Goal: Task Accomplishment & Management: Manage account settings

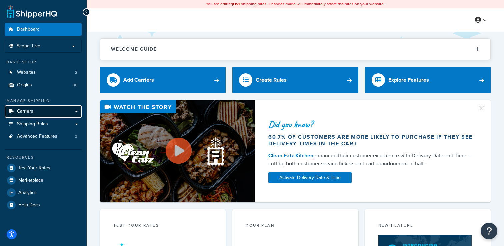
click at [35, 114] on link "Carriers" at bounding box center [43, 111] width 77 height 12
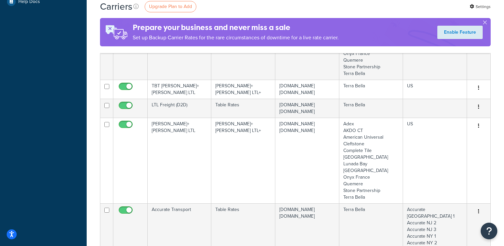
scroll to position [209, 0]
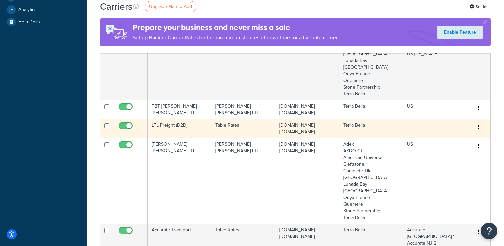
click at [181, 119] on td "LTL Freight (D2D)" at bounding box center [180, 128] width 64 height 19
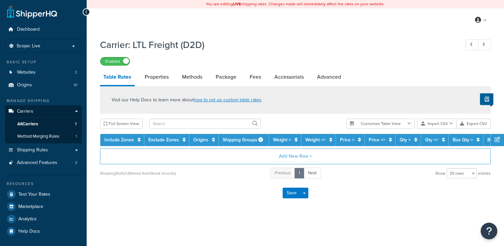
select select "25"
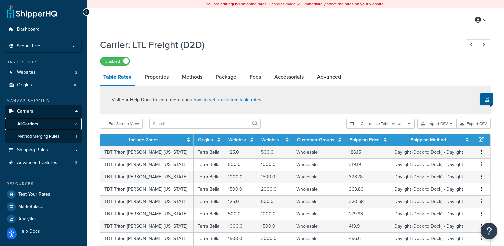
click at [47, 121] on link "All Carriers 7" at bounding box center [43, 124] width 77 height 12
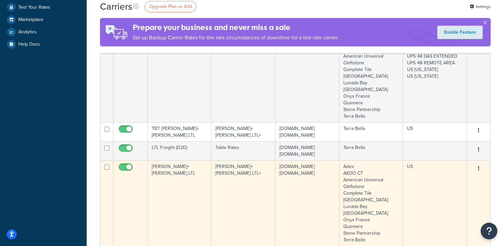
scroll to position [188, 0]
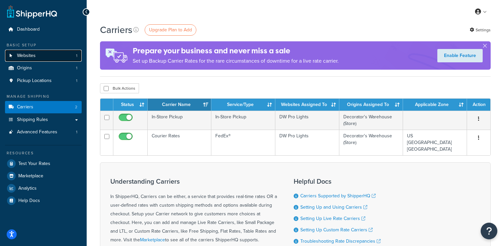
click at [63, 56] on link "Websites 1" at bounding box center [43, 56] width 77 height 12
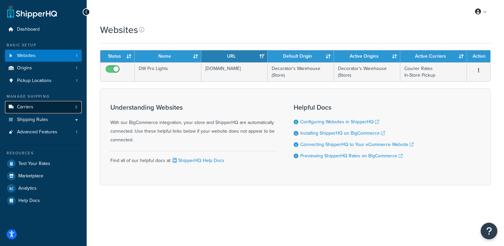
click at [48, 106] on link "Carriers 2" at bounding box center [43, 107] width 77 height 12
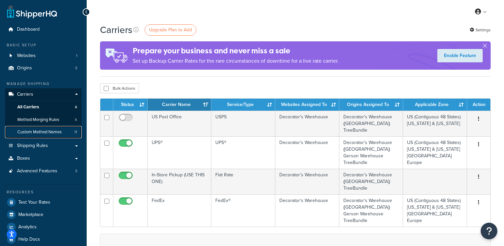
click at [61, 130] on span "Custom Method Names" at bounding box center [39, 132] width 44 height 6
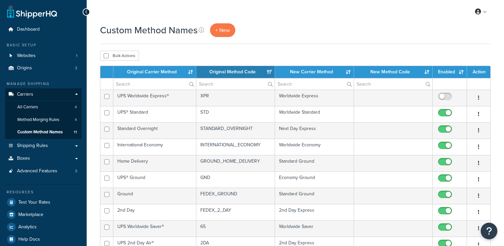
select select "15"
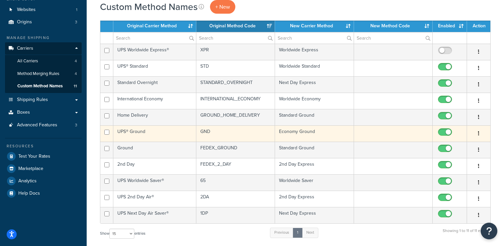
scroll to position [47, 0]
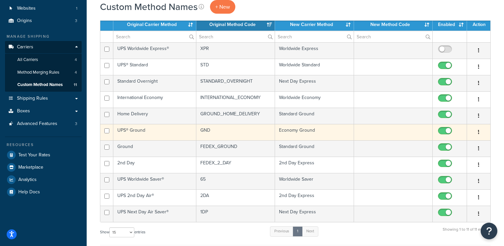
click at [242, 132] on td "GND" at bounding box center [235, 132] width 79 height 16
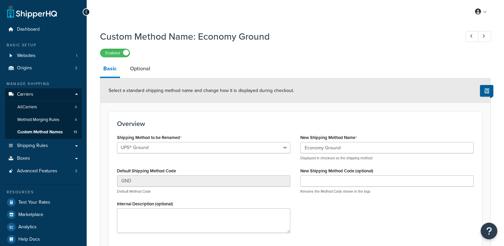
select select "528319"
click at [144, 68] on link "Optional" at bounding box center [140, 69] width 27 height 16
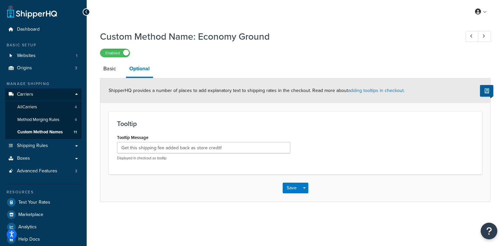
scroll to position [8, 0]
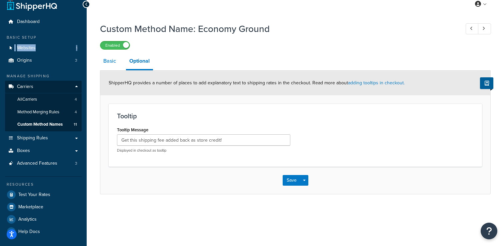
click at [108, 60] on link "Basic" at bounding box center [109, 61] width 19 height 16
select select "528319"
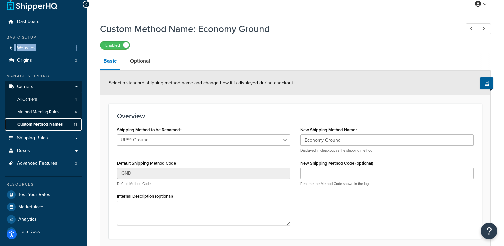
click at [61, 123] on span "Custom Method Names" at bounding box center [39, 125] width 45 height 6
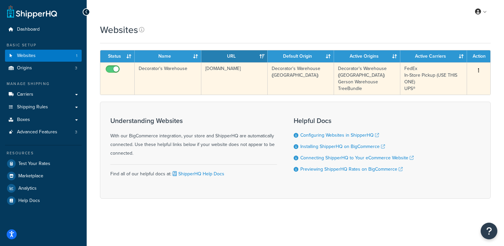
click at [164, 71] on td "Decorator's Warehouse" at bounding box center [168, 78] width 66 height 32
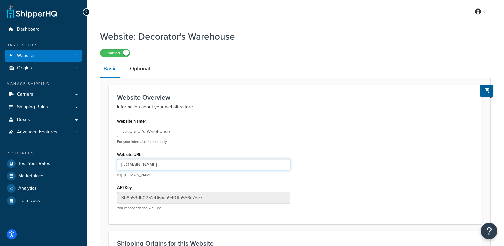
click at [149, 165] on input "[DOMAIN_NAME]" at bounding box center [203, 164] width 173 height 11
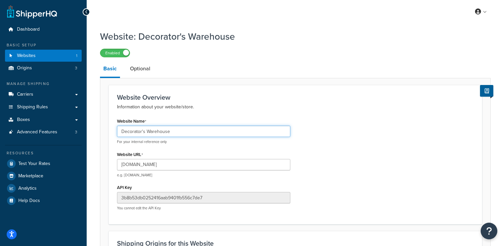
click at [166, 134] on input "Decorator's Warehouse" at bounding box center [203, 131] width 173 height 11
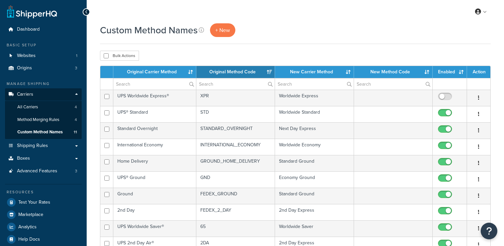
select select "15"
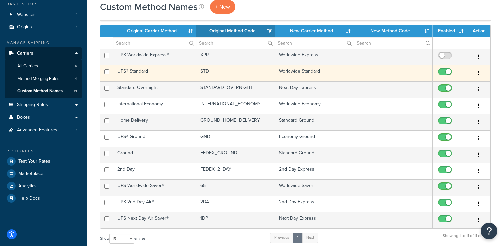
scroll to position [48, 0]
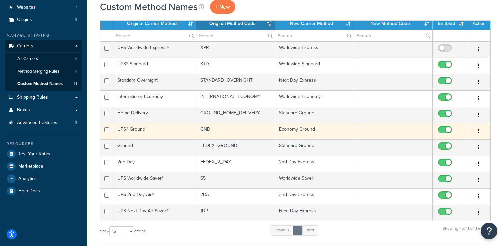
click at [212, 130] on td "GND" at bounding box center [235, 131] width 79 height 16
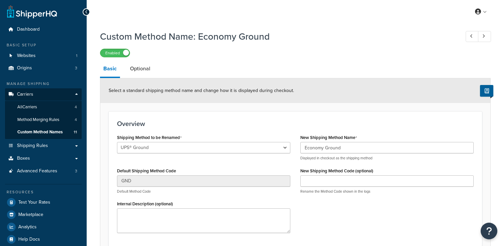
select select "528319"
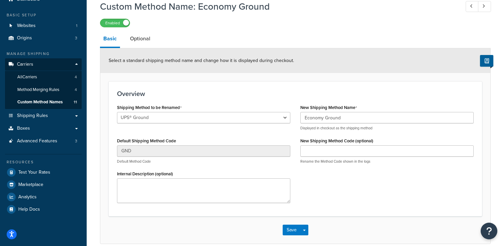
scroll to position [6, 0]
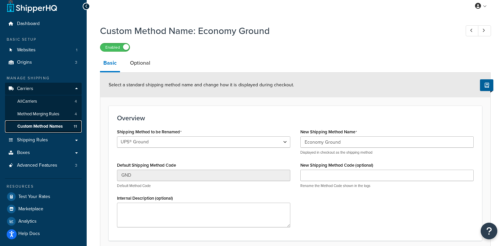
click at [38, 126] on span "Custom Method Names" at bounding box center [39, 127] width 45 height 6
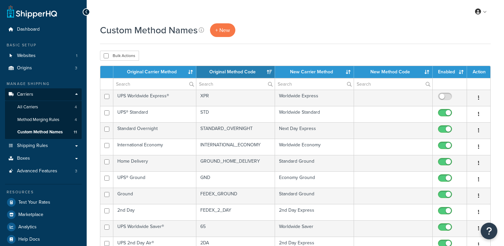
select select "15"
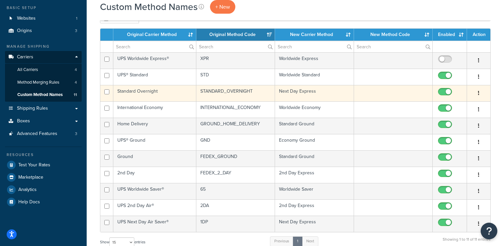
scroll to position [36, 0]
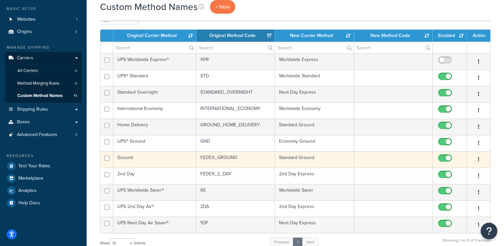
click at [296, 161] on td "Standard Ground" at bounding box center [314, 159] width 79 height 16
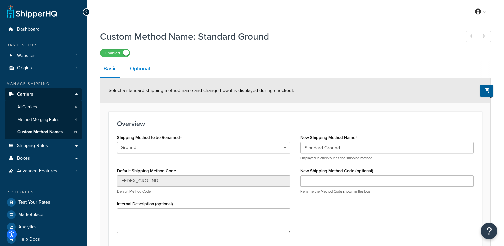
click at [148, 67] on link "Optional" at bounding box center [140, 69] width 27 height 16
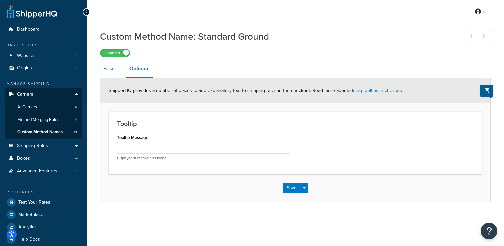
click at [114, 75] on link "Basic" at bounding box center [109, 69] width 19 height 16
